Goal: Transaction & Acquisition: Purchase product/service

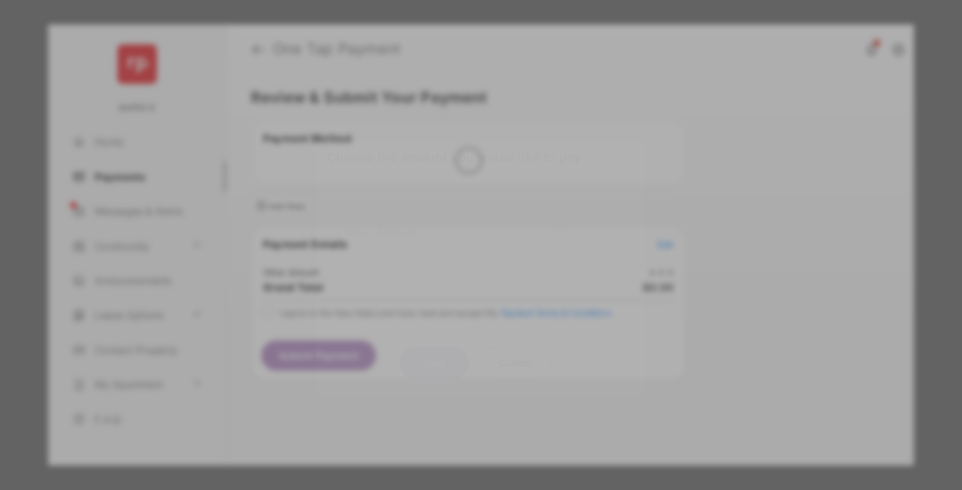
click at [455, 222] on div "Other Amount" at bounding box center [455, 231] width 223 height 23
type input "******"
click at [434, 346] on button "Save" at bounding box center [434, 362] width 69 height 33
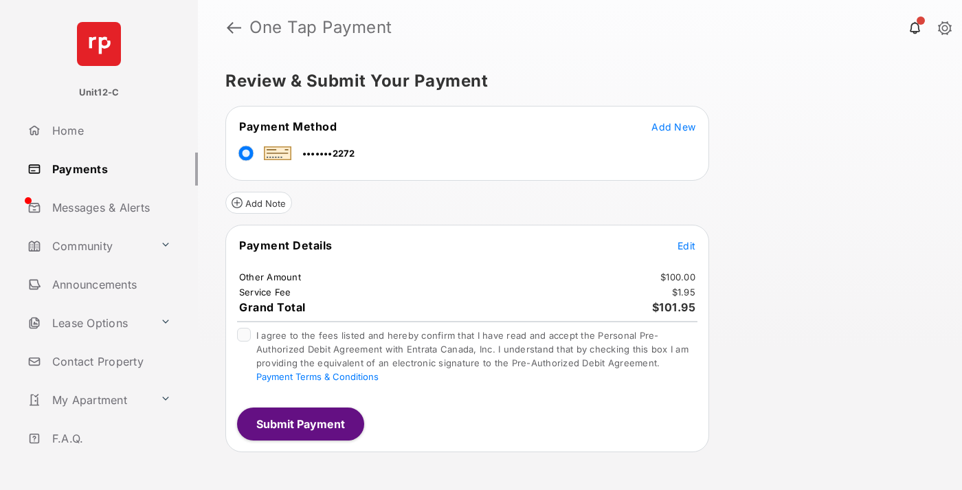
click at [686, 245] on span "Edit" at bounding box center [686, 246] width 18 height 12
click at [299, 423] on button "Submit Payment" at bounding box center [300, 423] width 127 height 33
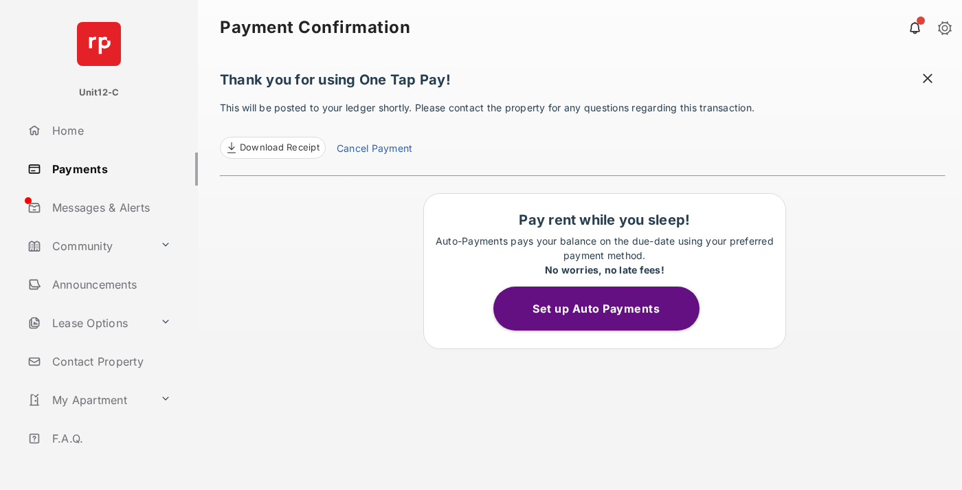
click at [927, 80] on span at bounding box center [927, 79] width 14 height 17
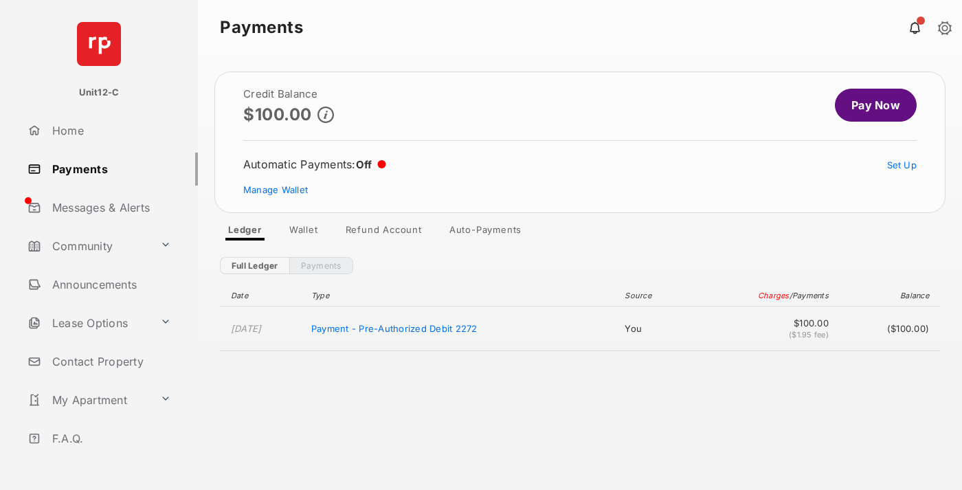
click at [275, 190] on link "Manage Wallet" at bounding box center [275, 189] width 65 height 11
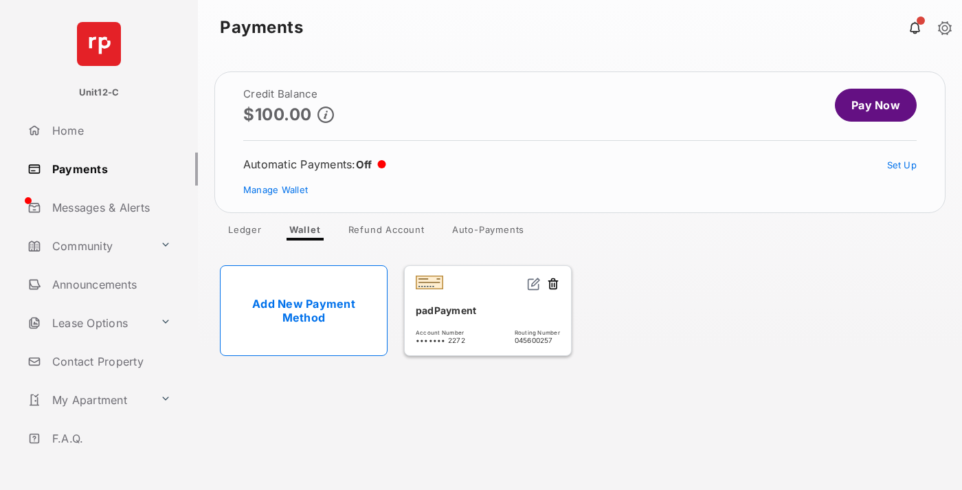
click at [553, 284] on button at bounding box center [553, 285] width 14 height 16
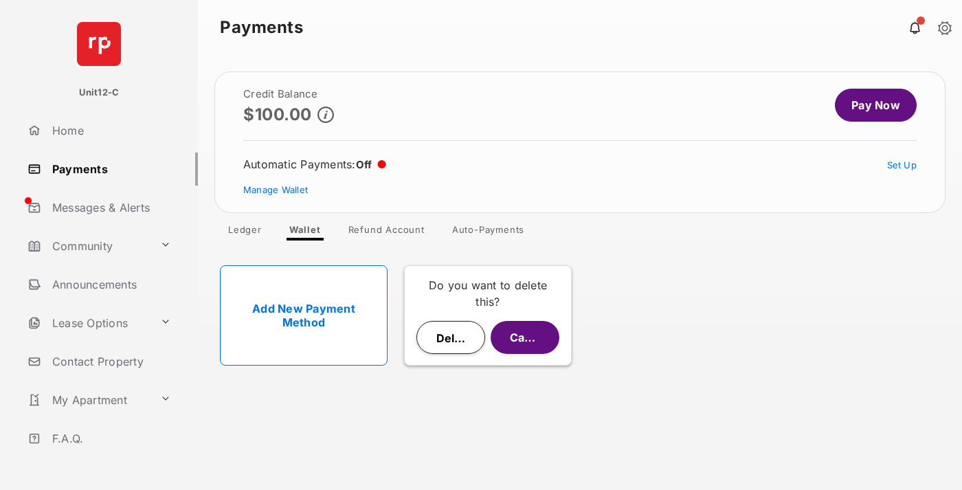
click at [451, 337] on button "Delete" at bounding box center [450, 337] width 69 height 33
